Goal: Task Accomplishment & Management: Use online tool/utility

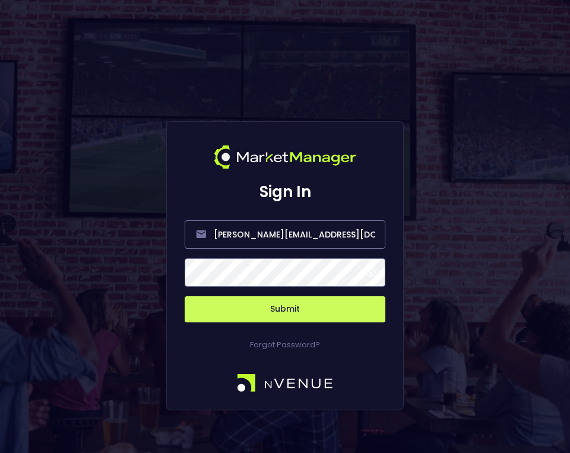
click at [250, 304] on button "Submit" at bounding box center [285, 309] width 201 height 26
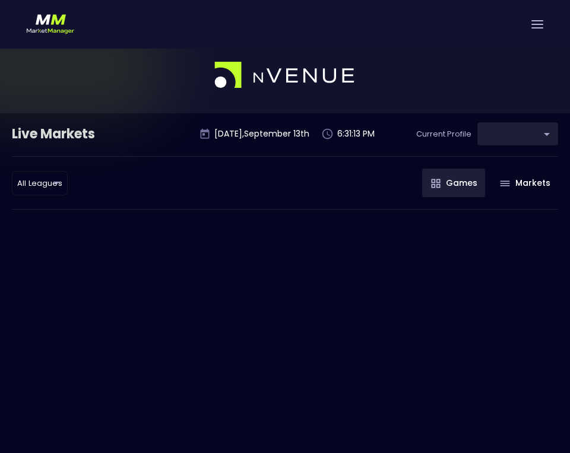
type input "0d810fa5-e353-4d9c-b11d-31f095cae871"
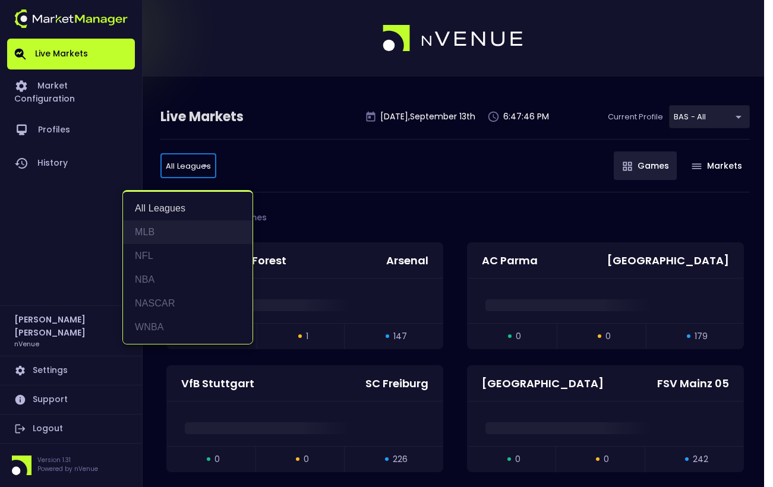
click at [188, 220] on li "MLB" at bounding box center [188, 232] width 130 height 24
type input "MLB"
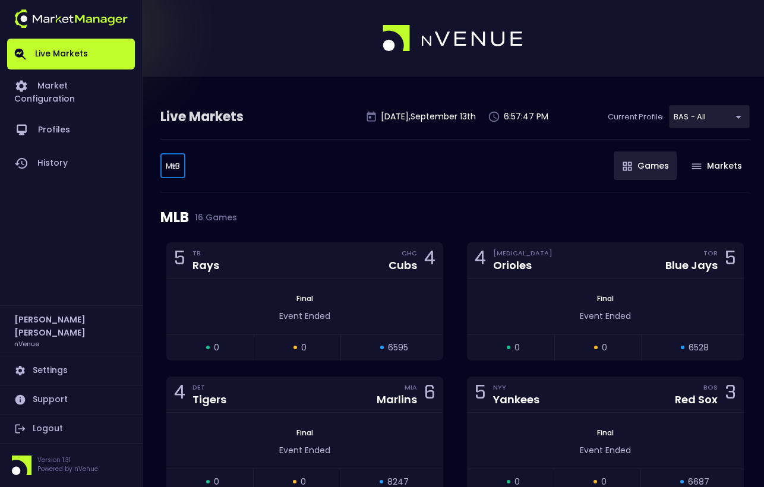
click at [370, 187] on div "MLB MLB ​ Games Markets" at bounding box center [454, 165] width 589 height 53
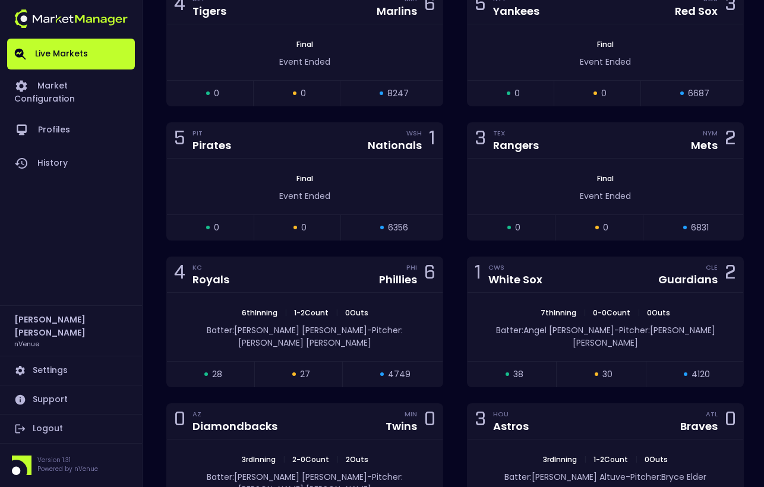
scroll to position [416, 0]
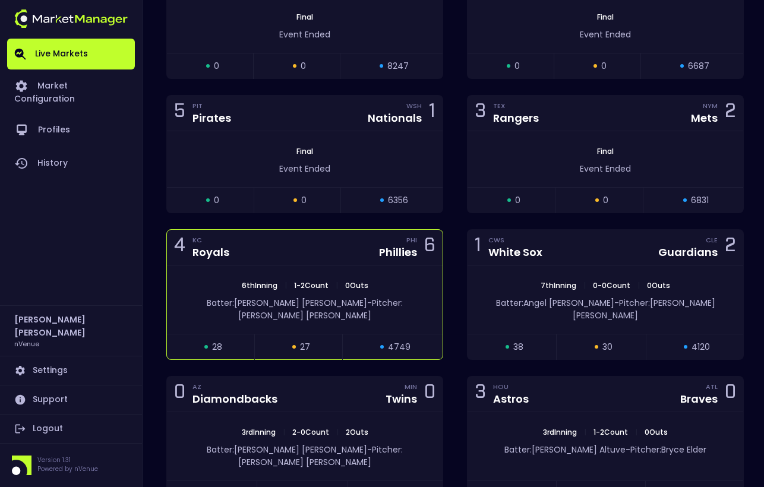
click at [296, 247] on div "4 [PERSON_NAME] PHI Phillies 6" at bounding box center [305, 248] width 276 height 36
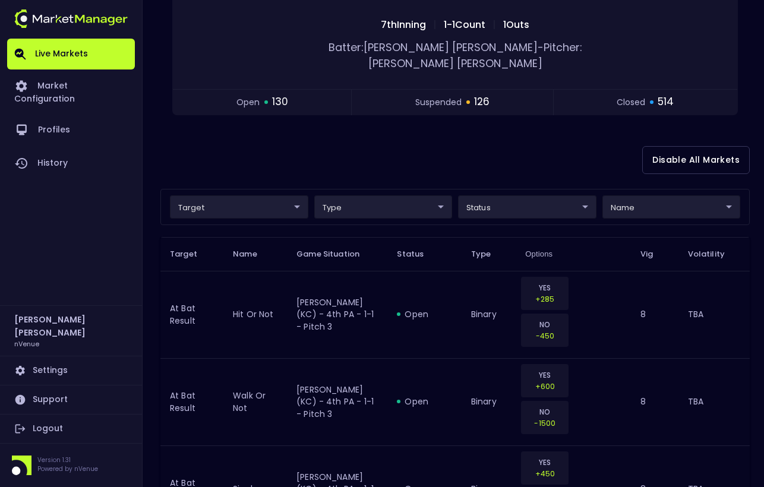
scroll to position [178, 0]
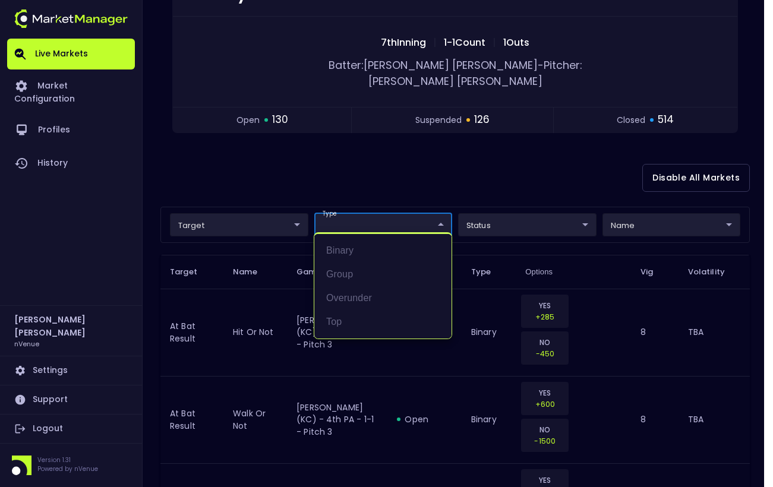
click at [377, 143] on div at bounding box center [386, 243] width 773 height 487
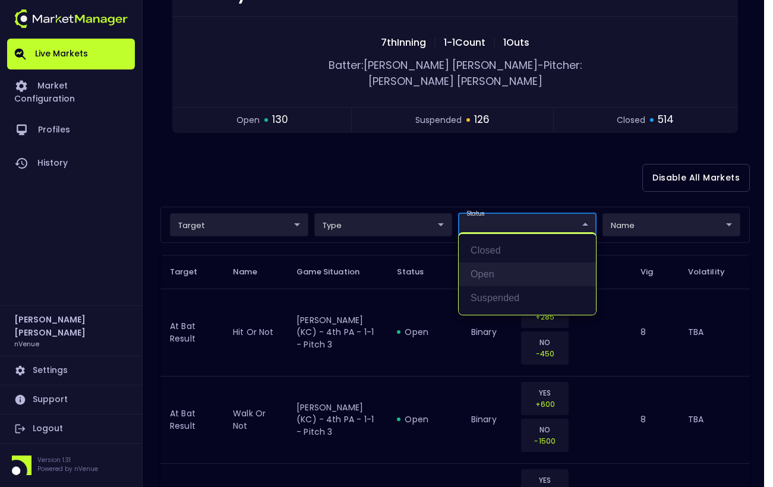
click at [489, 264] on li "open" at bounding box center [527, 275] width 137 height 24
type input "open"
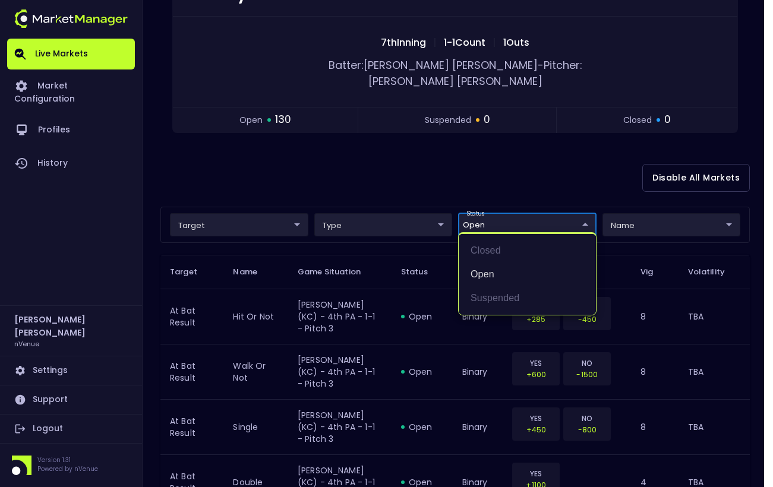
click at [408, 133] on div at bounding box center [386, 243] width 773 height 487
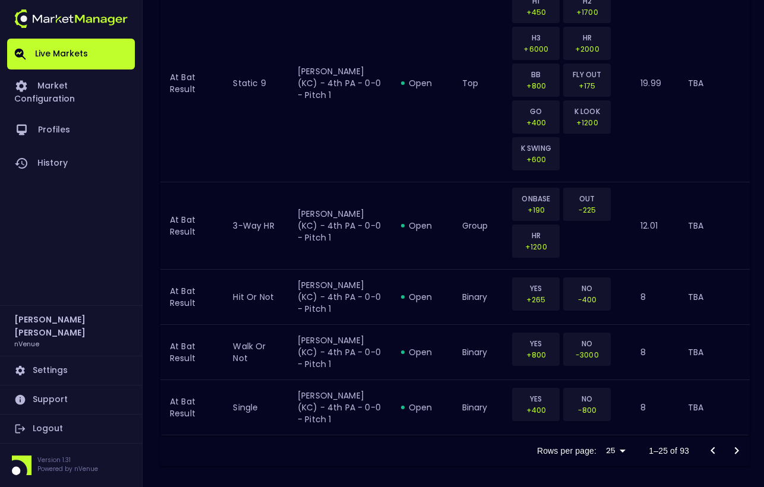
scroll to position [1916, 0]
click at [734, 446] on icon "Go to next page" at bounding box center [737, 451] width 14 height 14
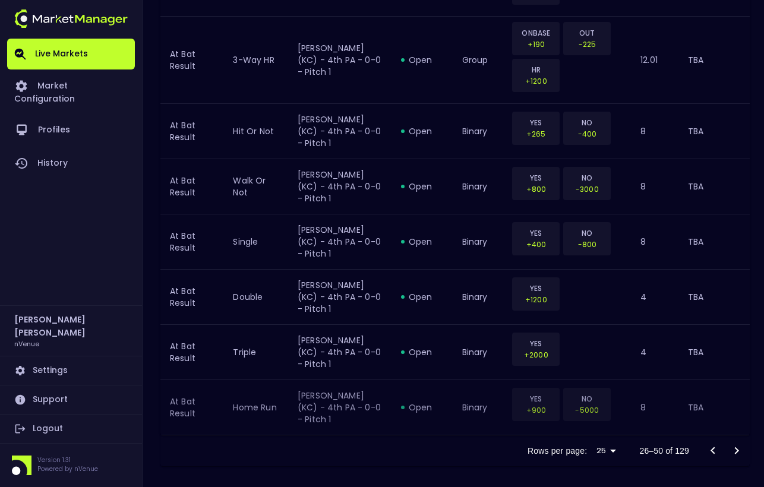
scroll to position [1951, 0]
click at [742, 453] on icon "Go to next page" at bounding box center [737, 451] width 14 height 14
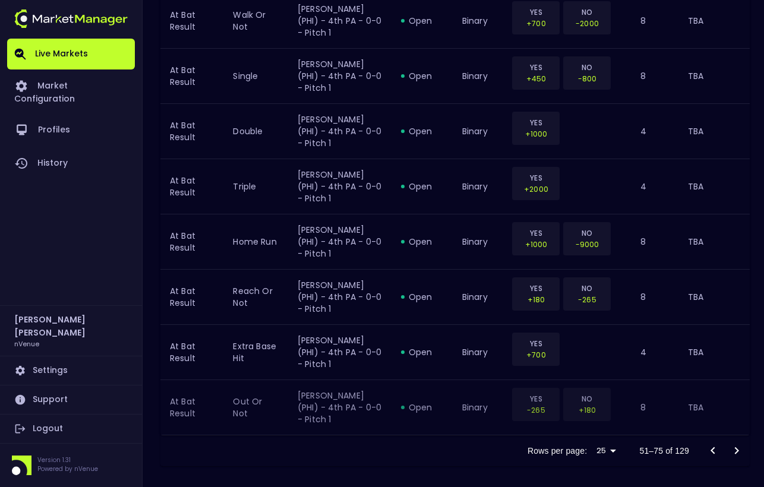
scroll to position [1987, 0]
click at [738, 449] on icon "Go to next page" at bounding box center [737, 451] width 14 height 14
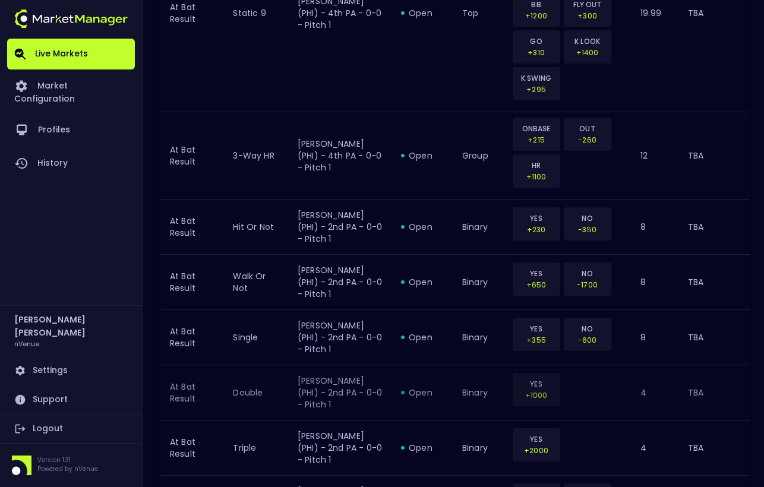
scroll to position [1528, 0]
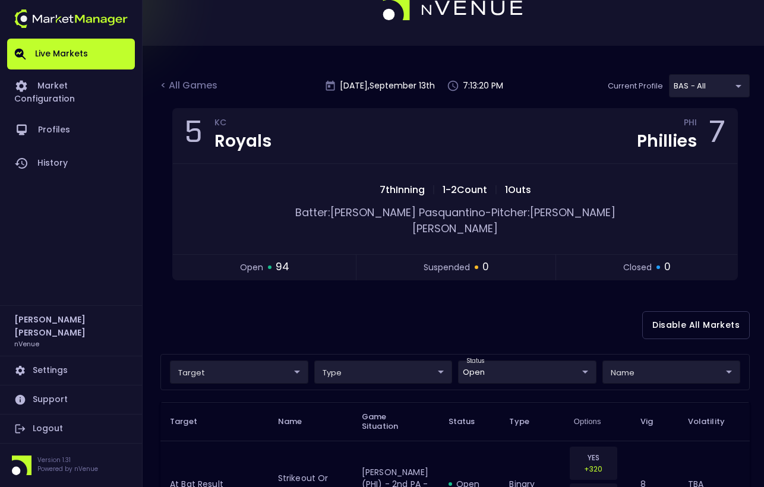
scroll to position [0, 0]
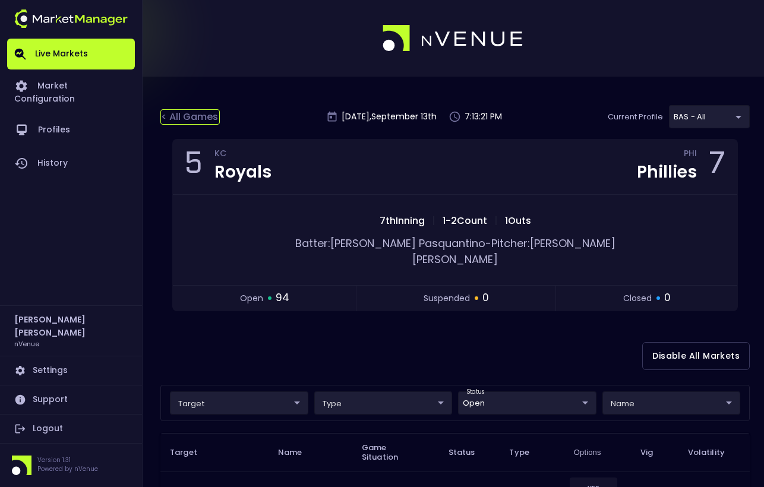
click at [184, 111] on div "< All Games" at bounding box center [189, 116] width 59 height 15
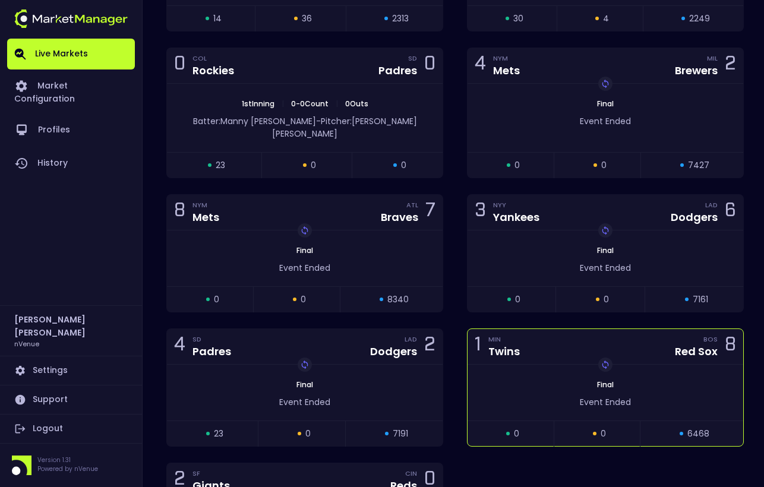
scroll to position [832, 0]
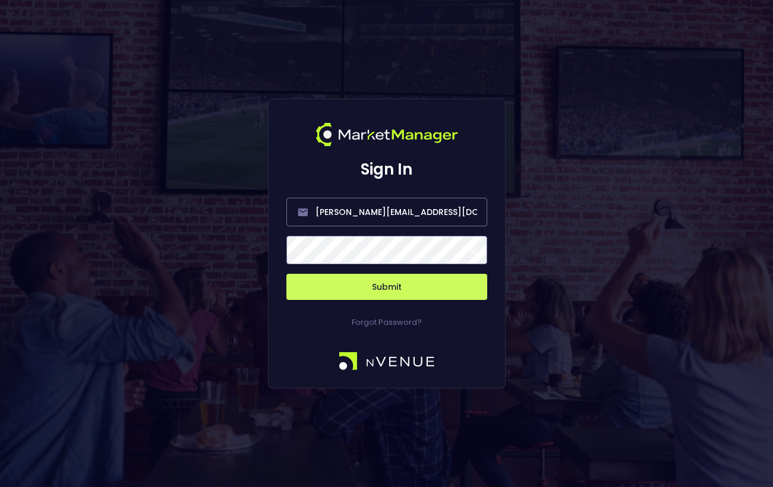
click at [405, 292] on button "Submit" at bounding box center [386, 287] width 201 height 26
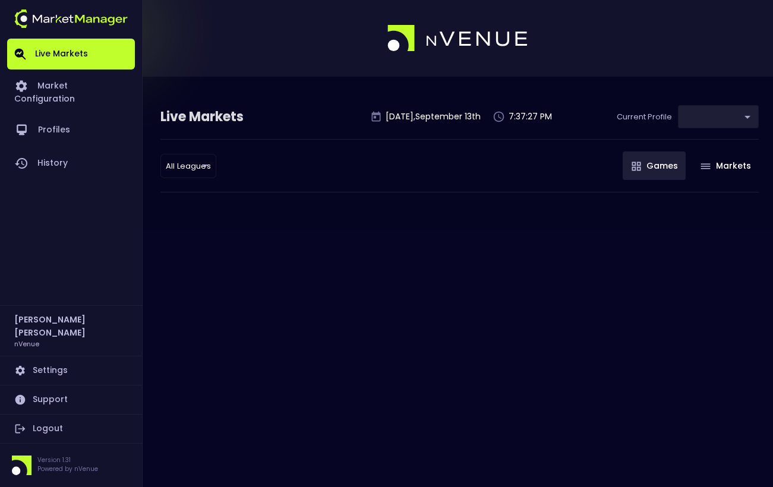
type input "0d810fa5-e353-4d9c-b11d-31f095cae871"
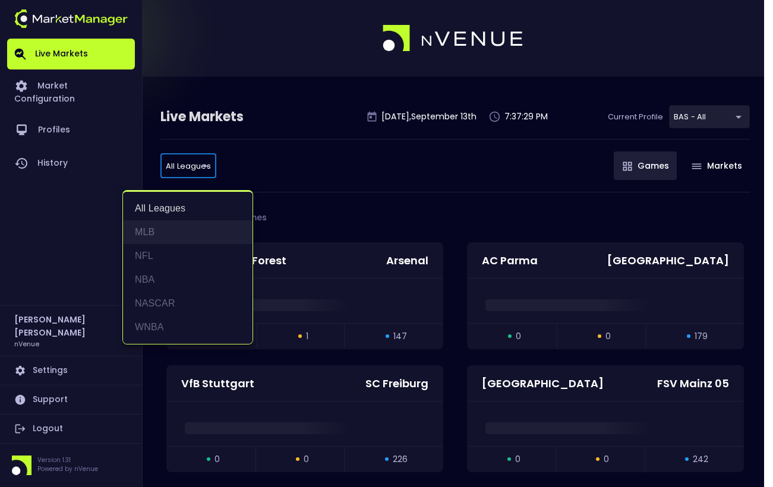
click at [171, 226] on li "MLB" at bounding box center [188, 232] width 130 height 24
type input "MLB"
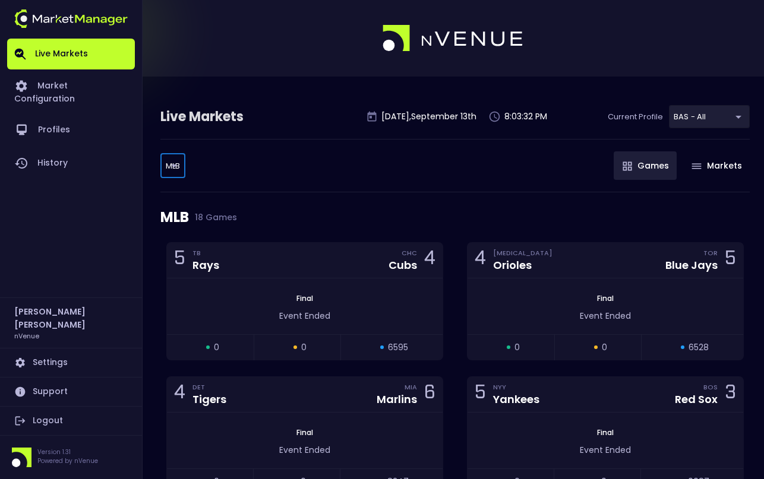
click at [182, 125] on div "Live Markets" at bounding box center [232, 117] width 145 height 19
click at [480, 188] on div "MLB MLB ​ Games Markets" at bounding box center [454, 165] width 589 height 53
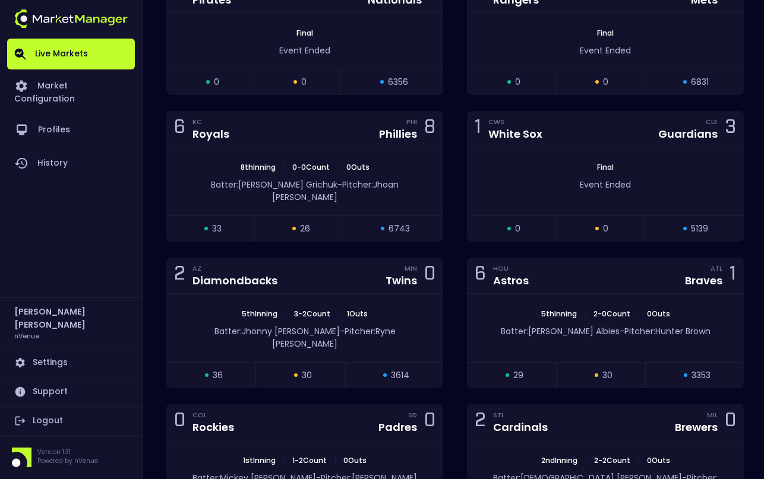
scroll to position [535, 0]
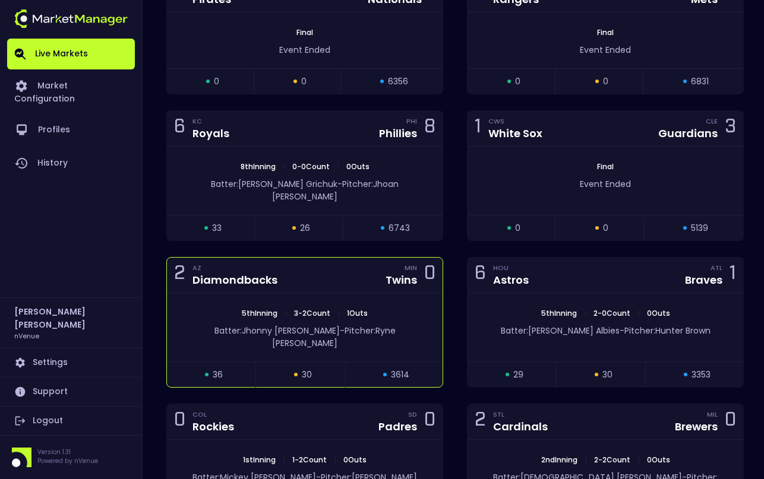
click at [312, 261] on div "2 AZ Diamondbacks MIN Twins 0" at bounding box center [305, 276] width 276 height 36
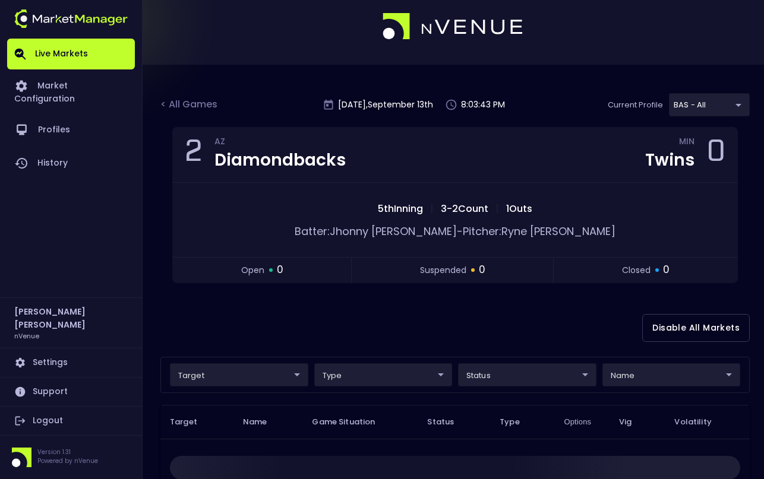
scroll to position [0, 0]
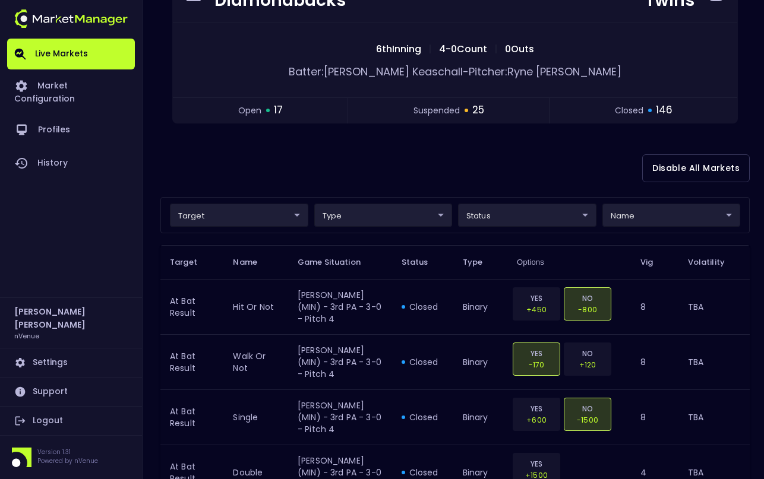
scroll to position [178, 0]
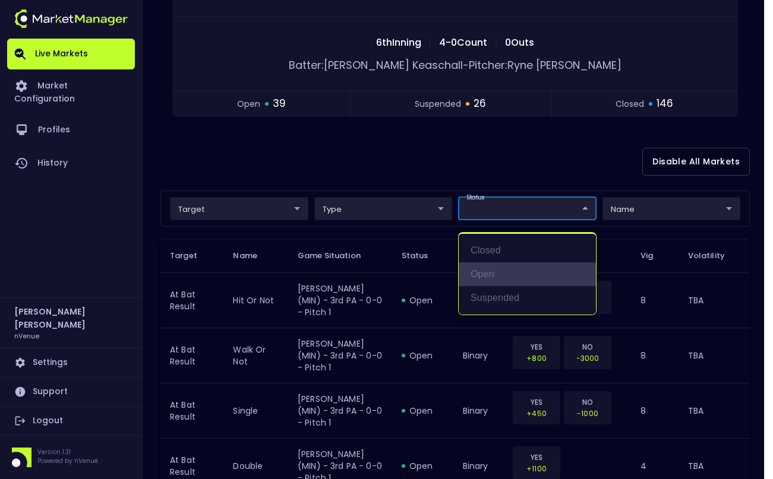
click at [484, 272] on li "open" at bounding box center [527, 275] width 137 height 24
type input "open"
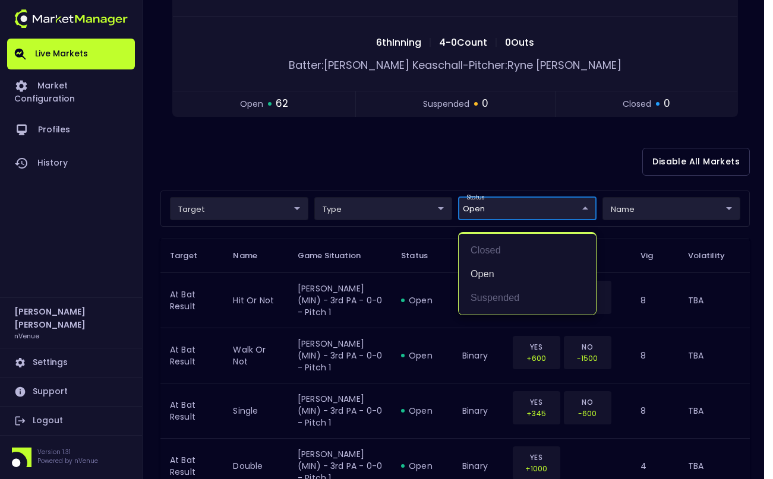
click at [406, 150] on div at bounding box center [386, 239] width 773 height 479
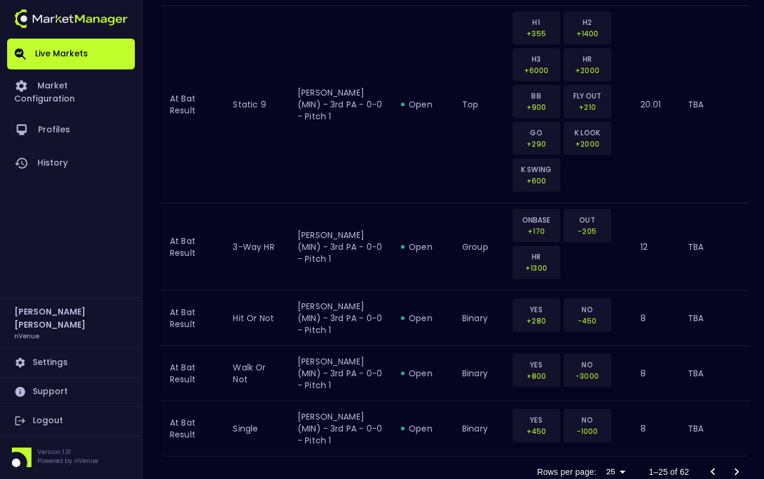
scroll to position [1892, 0]
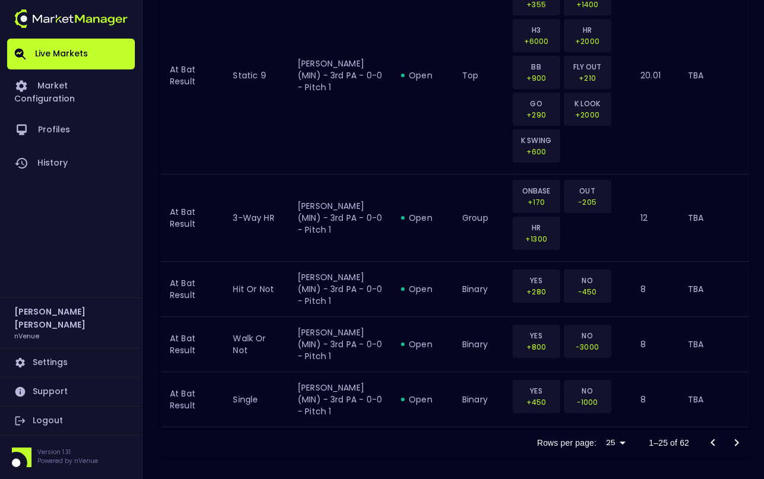
click at [738, 437] on icon "Go to next page" at bounding box center [737, 443] width 14 height 14
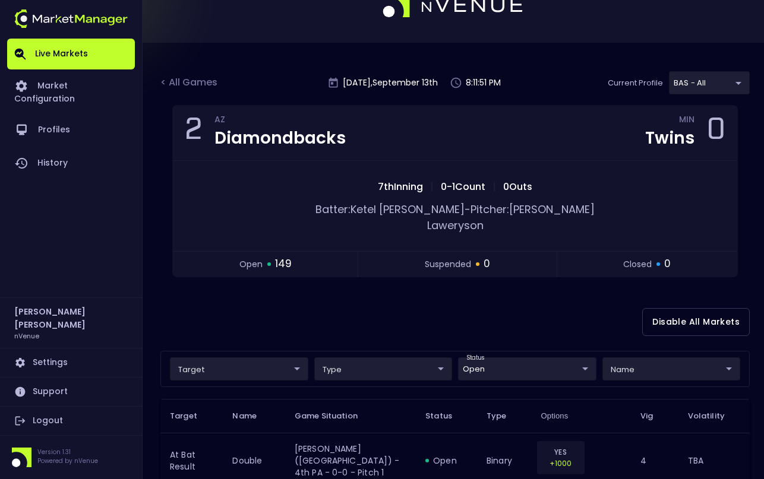
scroll to position [0, 0]
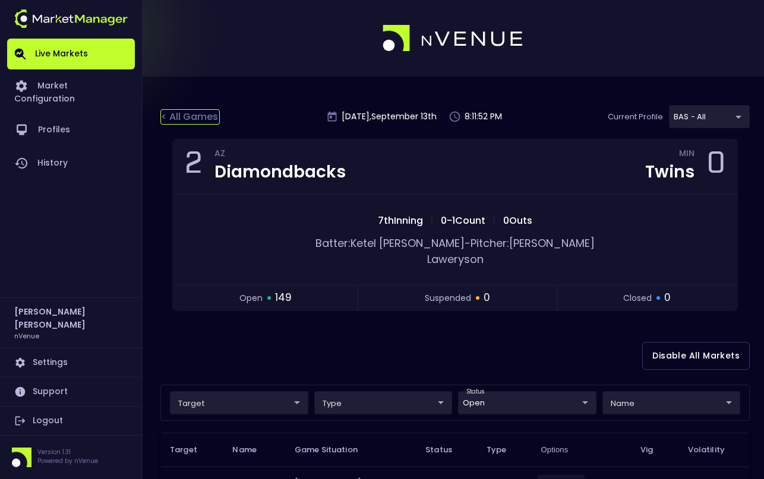
click at [198, 123] on div "< All Games" at bounding box center [189, 116] width 59 height 15
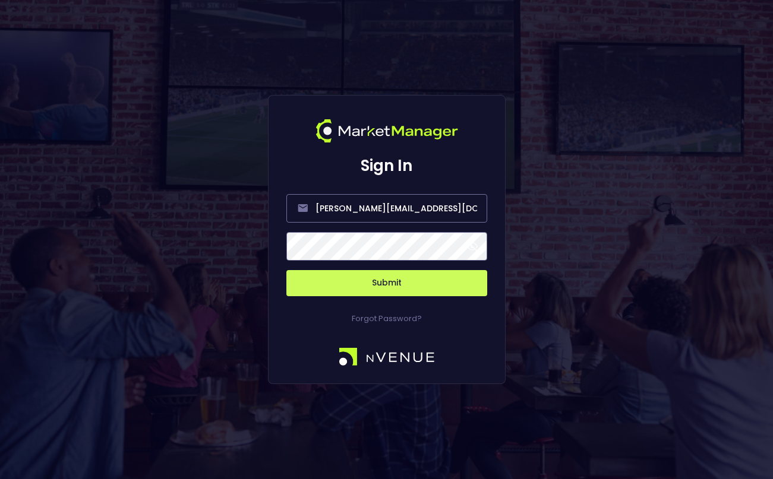
click at [400, 288] on button "Submit" at bounding box center [386, 283] width 201 height 26
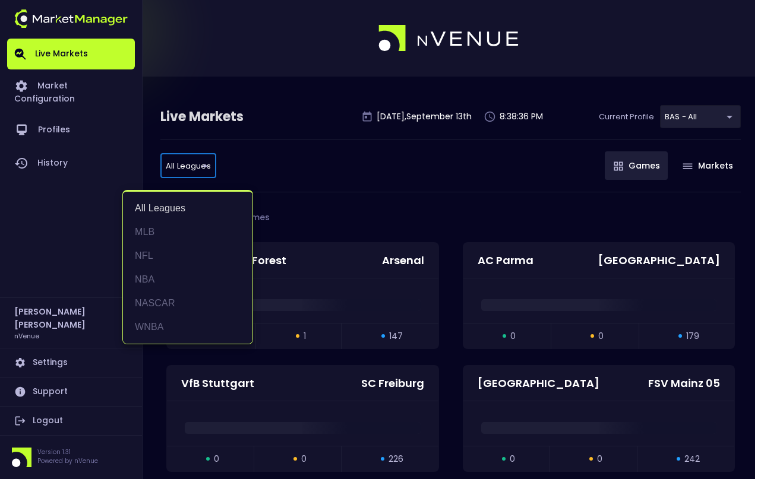
click at [184, 231] on li "MLB" at bounding box center [188, 232] width 130 height 24
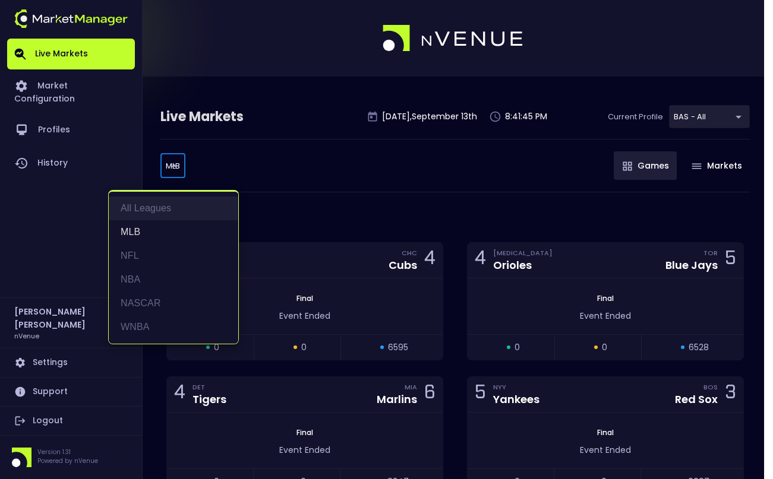
click at [164, 216] on li "All Leagues" at bounding box center [174, 209] width 130 height 24
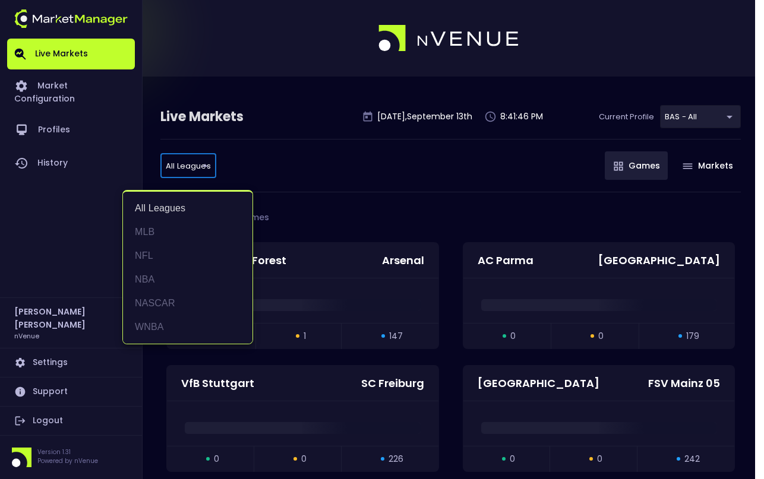
click at [157, 226] on li "MLB" at bounding box center [188, 232] width 130 height 24
type input "MLB"
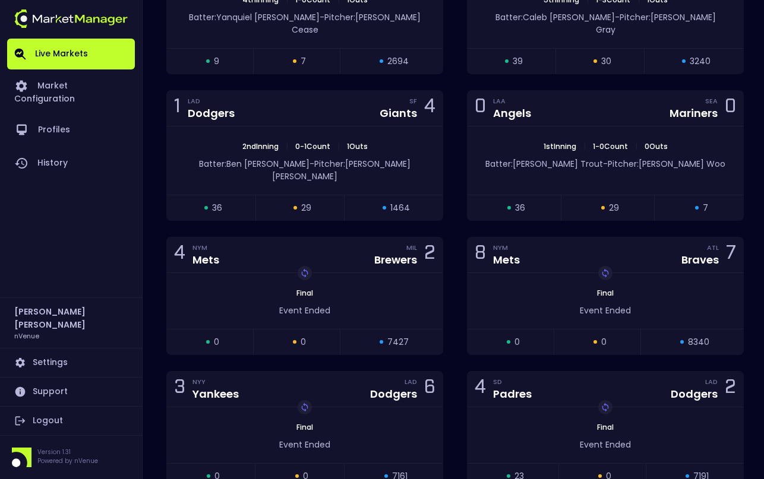
scroll to position [951, 0]
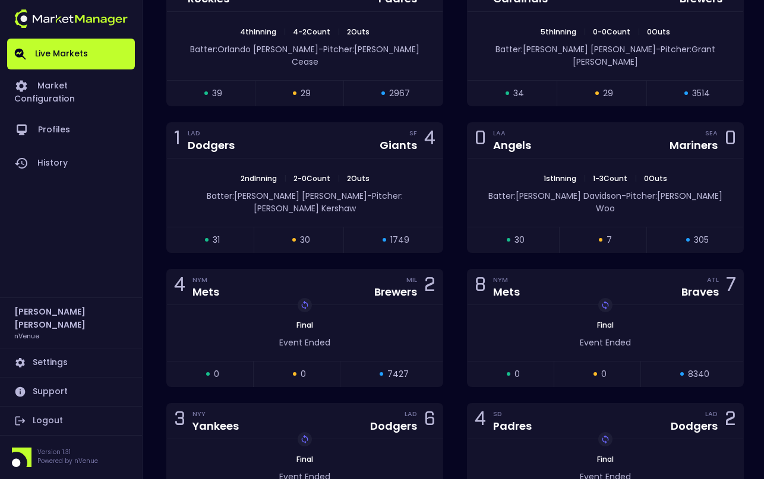
click at [81, 232] on div "Live Markets Market Configuration Profiles History" at bounding box center [71, 168] width 128 height 259
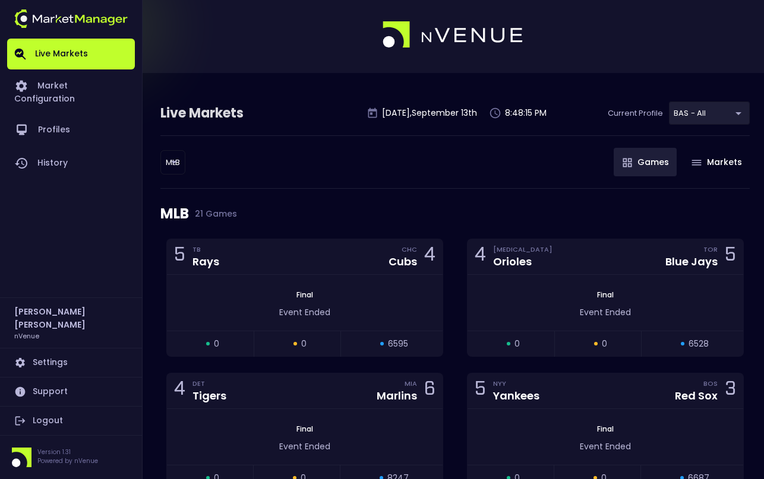
scroll to position [0, 0]
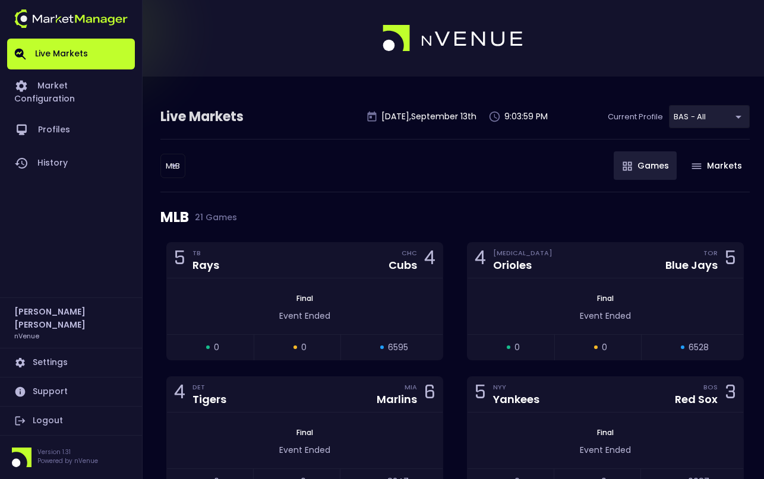
click at [346, 211] on div "MLB 21 Games" at bounding box center [454, 218] width 589 height 50
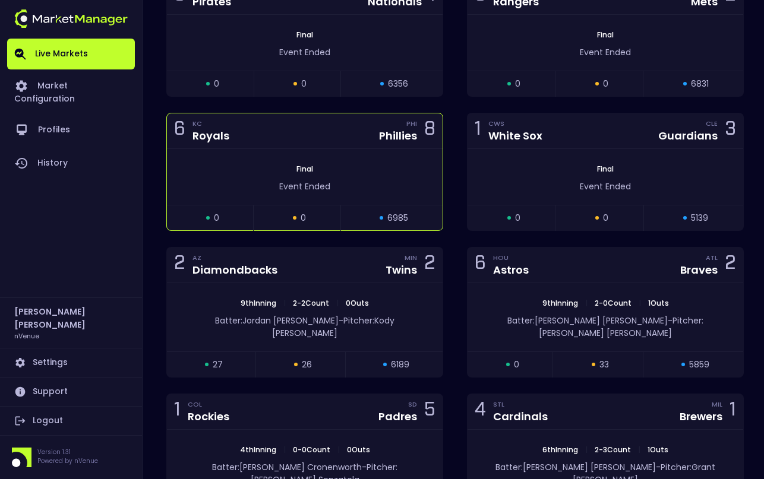
scroll to position [535, 0]
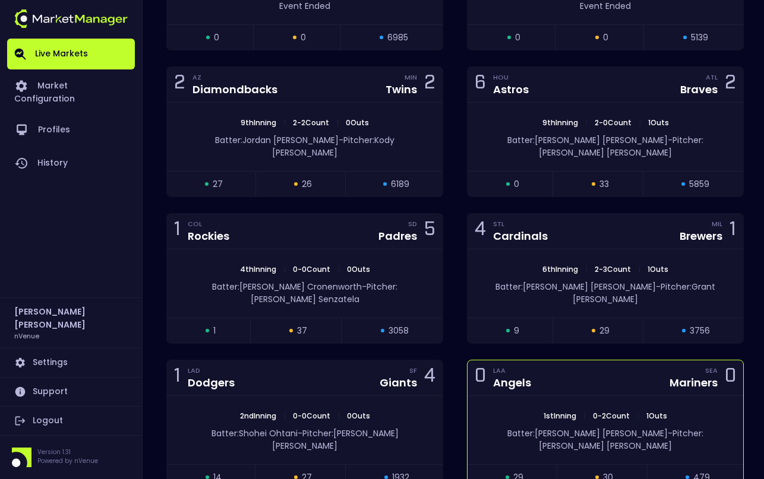
click at [604, 361] on div "0 LAA Angels SEA Mariners 0" at bounding box center [606, 379] width 276 height 36
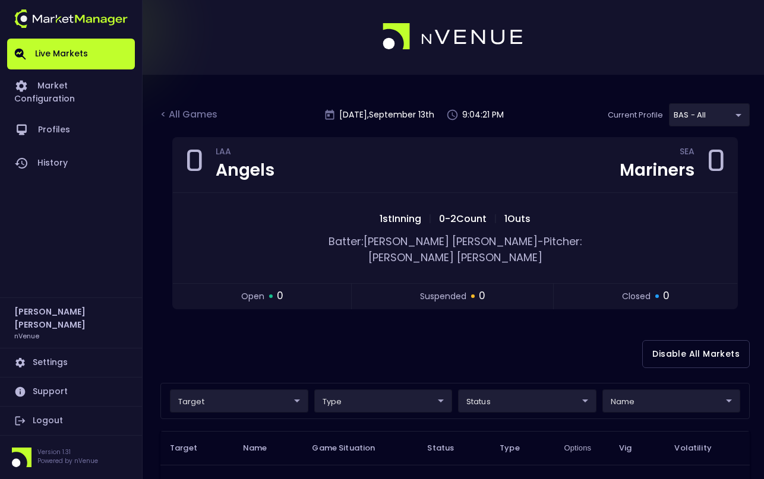
scroll to position [0, 0]
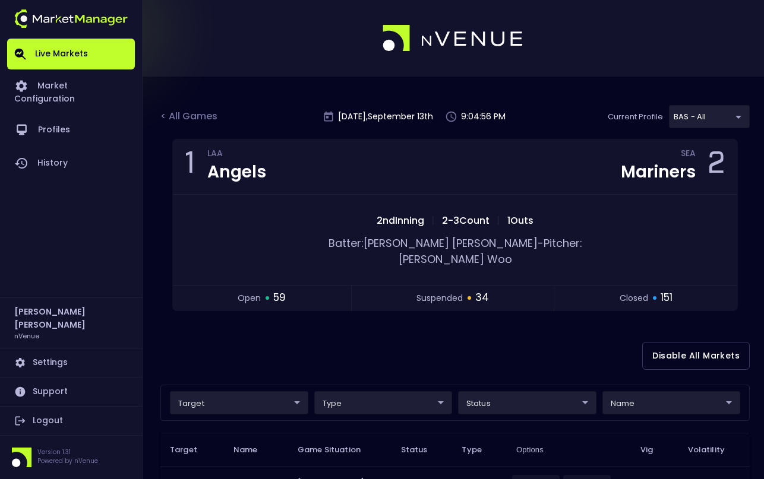
click at [600, 36] on div at bounding box center [382, 38] width 764 height 77
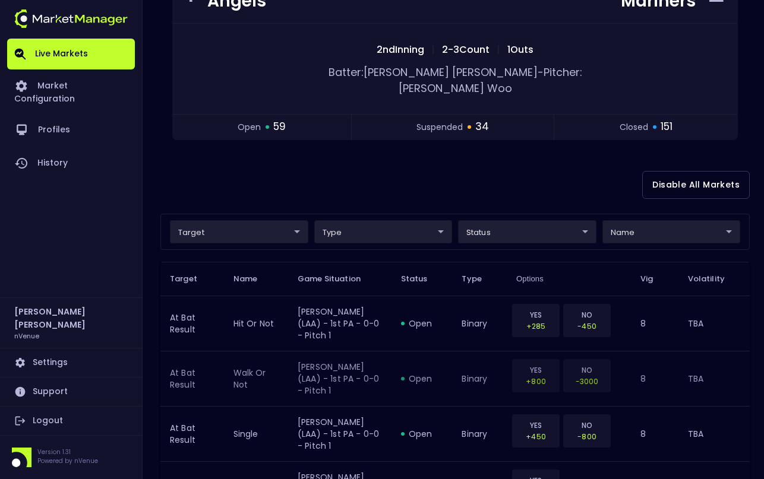
scroll to position [178, 0]
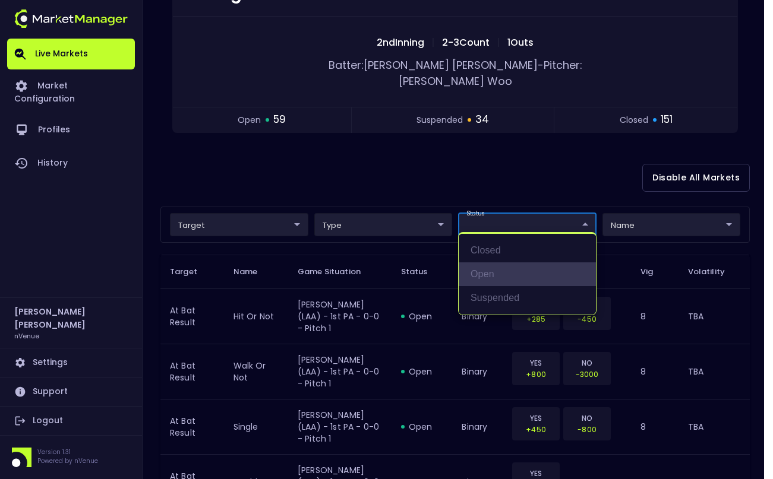
click at [505, 269] on li "open" at bounding box center [527, 275] width 137 height 24
type input "open"
click at [400, 168] on div at bounding box center [386, 239] width 773 height 479
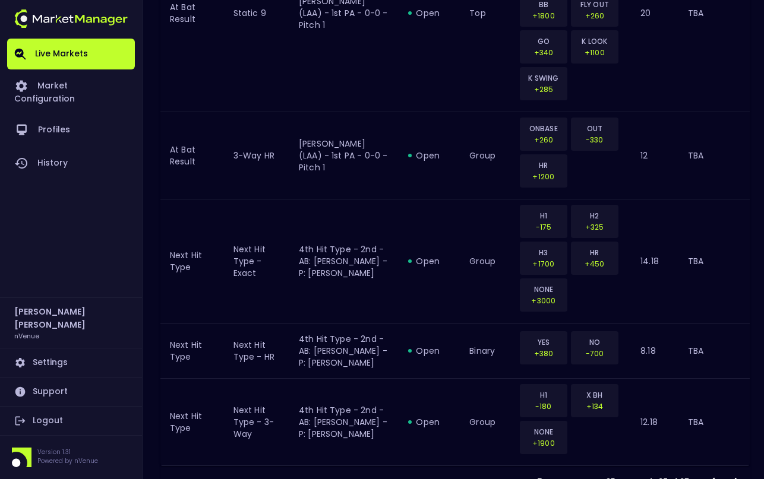
scroll to position [2001, 0]
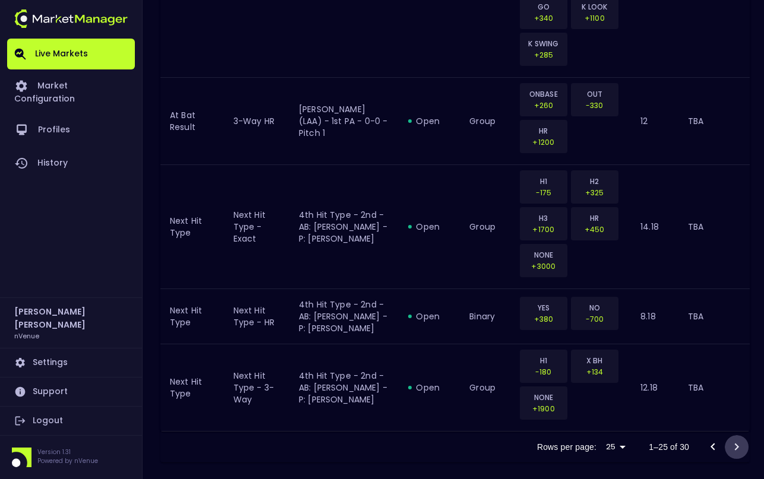
click at [747, 440] on button "Go to next page" at bounding box center [737, 448] width 24 height 24
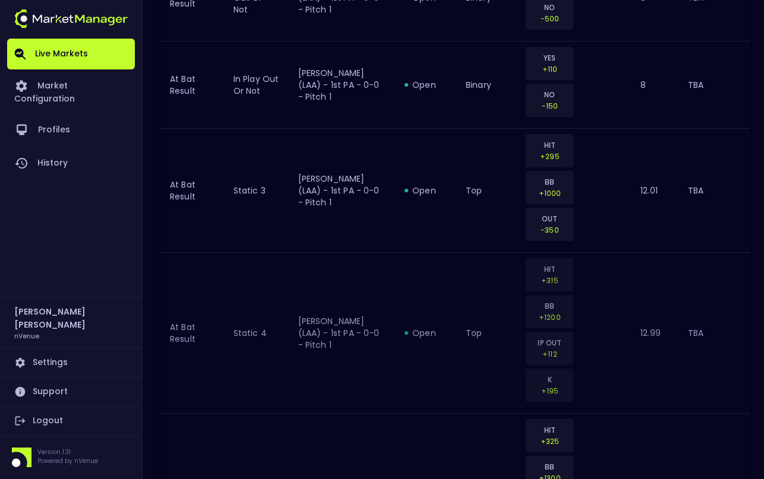
scroll to position [1169, 0]
